Goal: Check status

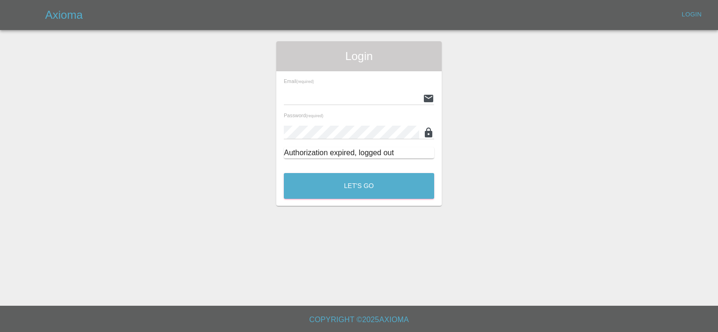
type input "[PERSON_NAME][EMAIL_ADDRESS][PERSON_NAME][DOMAIN_NAME]"
click at [340, 205] on div "Login Email (required) [PERSON_NAME][EMAIL_ADDRESS][PERSON_NAME][DOMAIN_NAME] P…" at bounding box center [358, 123] width 165 height 165
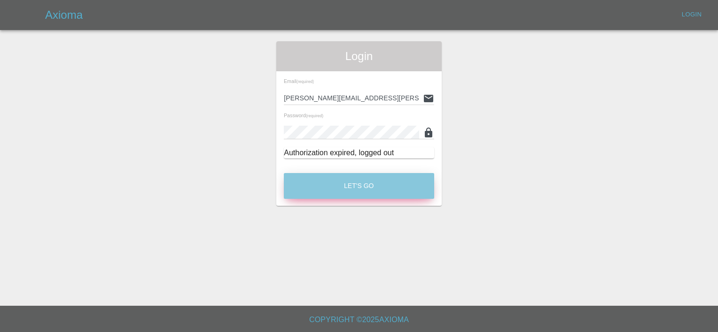
click at [333, 180] on button "Let's Go" at bounding box center [359, 186] width 150 height 26
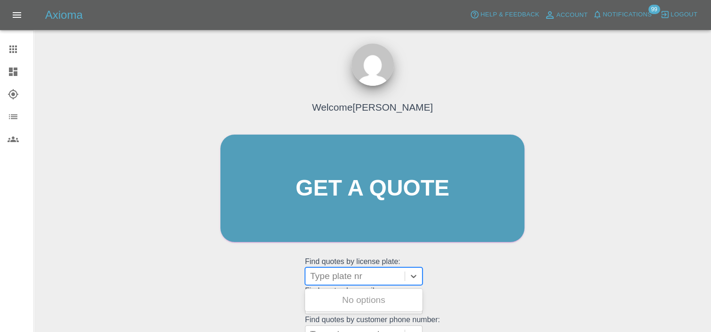
click at [351, 275] on div at bounding box center [355, 276] width 90 height 13
paste input "HN75AYP"
type input "HN75AYP"
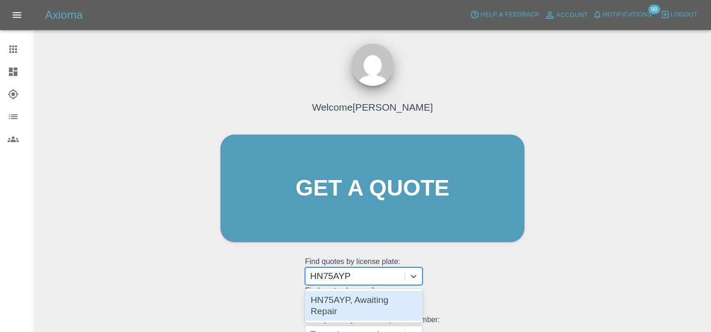
click at [364, 309] on div "HN75AYP, Awaiting Repair" at bounding box center [363, 306] width 117 height 30
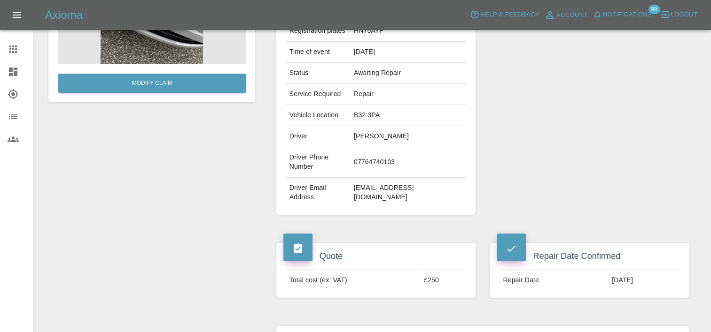
scroll to position [69, 0]
